Goal: Use online tool/utility: Utilize a website feature to perform a specific function

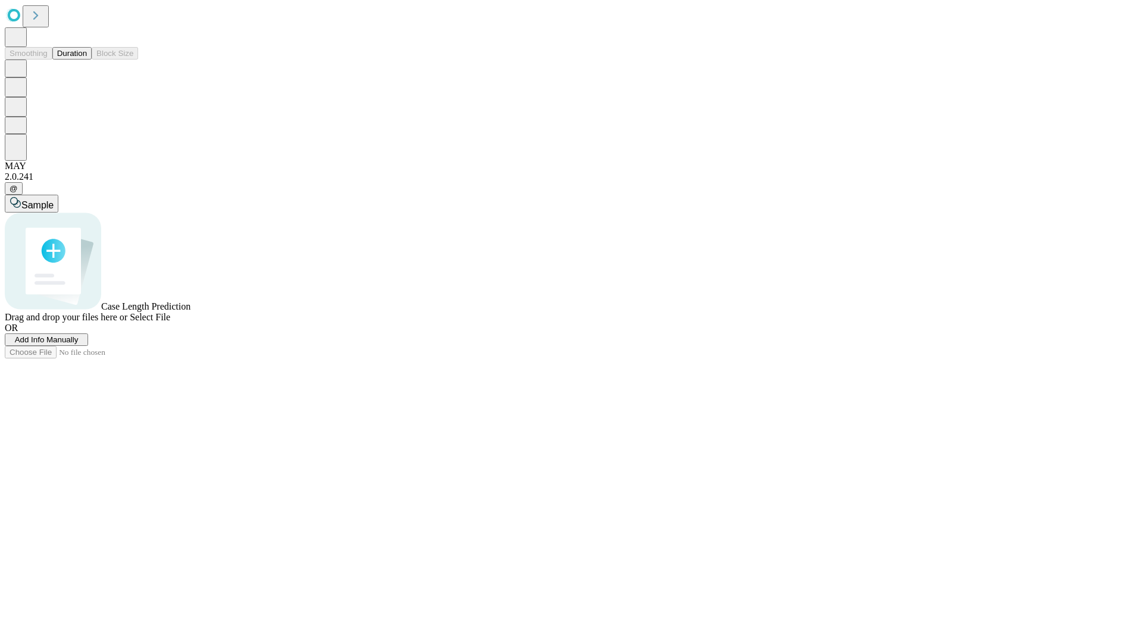
click at [87, 60] on button "Duration" at bounding box center [71, 53] width 39 height 13
click at [54, 200] on span "Sample" at bounding box center [37, 205] width 32 height 10
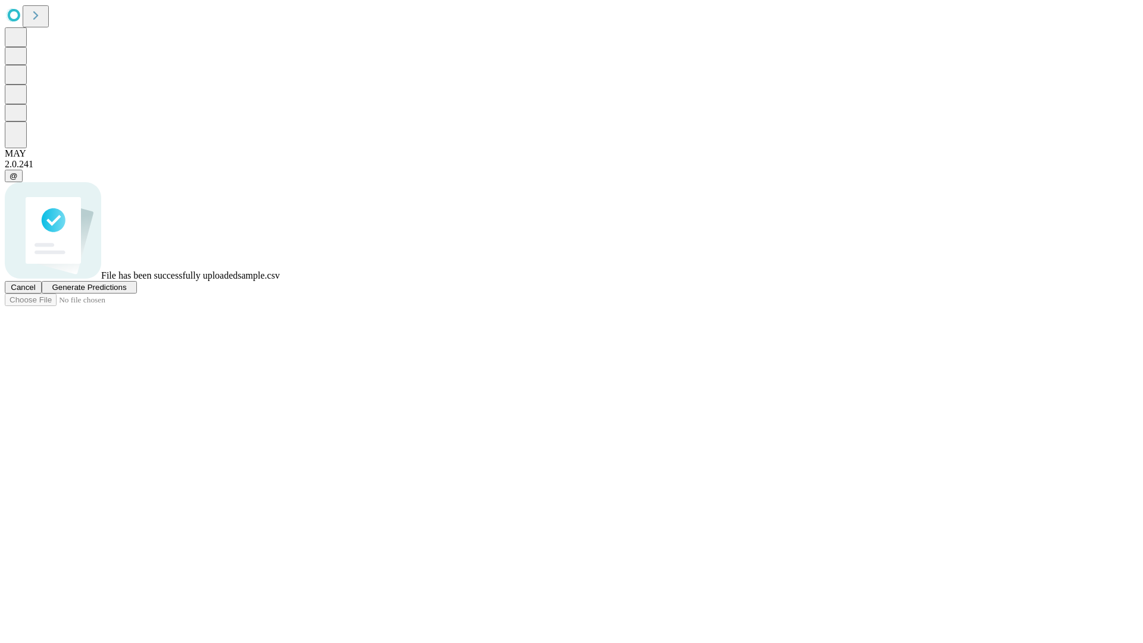
click at [126, 292] on span "Generate Predictions" at bounding box center [89, 287] width 74 height 9
